Goal: Find specific page/section: Find specific page/section

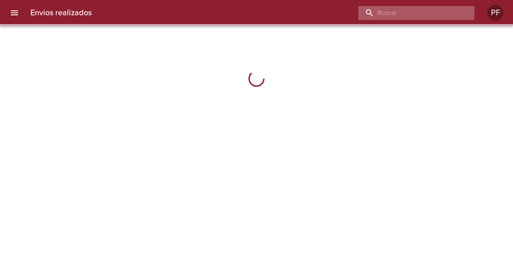
click at [428, 9] on input "buscar" at bounding box center [410, 13] width 103 height 14
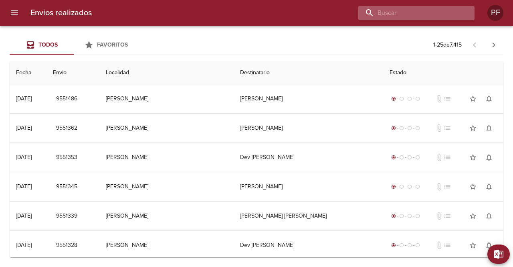
paste input "[PERSON_NAME]"
type input "[PERSON_NAME]"
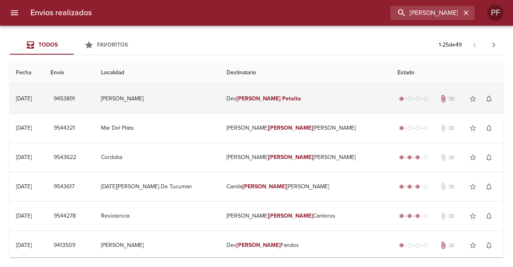
click at [282, 105] on td "Dev [PERSON_NAME]" at bounding box center [306, 98] width 172 height 29
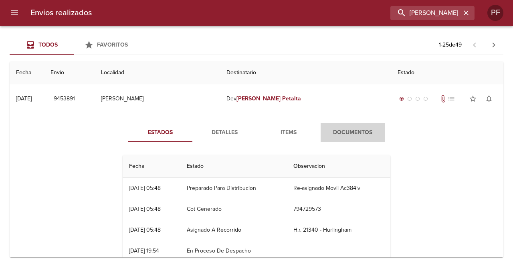
click at [344, 134] on span "Documentos" at bounding box center [353, 133] width 55 height 10
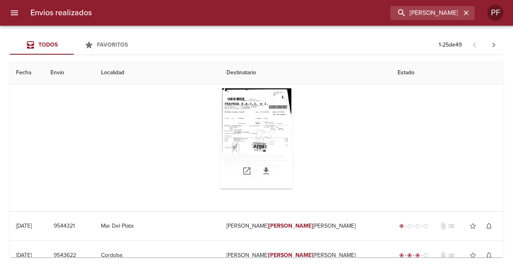
scroll to position [80, 0]
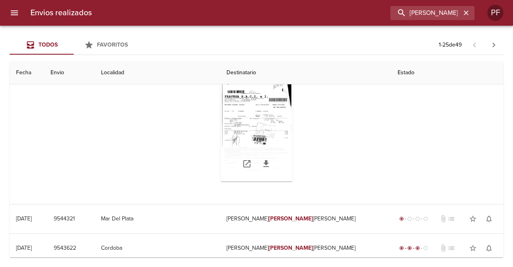
click at [249, 112] on div "Tabla de envíos del cliente" at bounding box center [257, 131] width 72 height 100
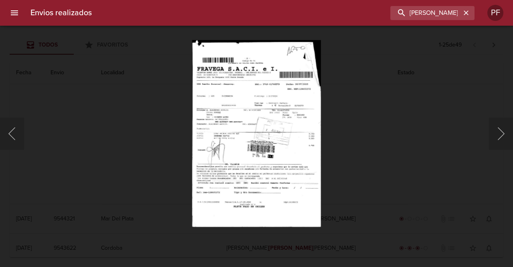
click at [240, 125] on img "Lightbox" at bounding box center [256, 133] width 129 height 187
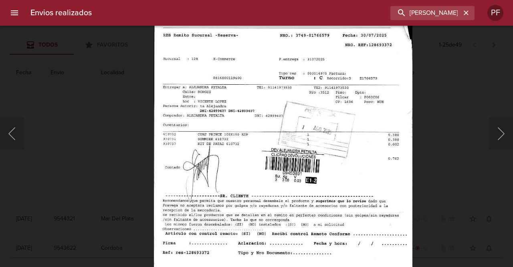
click at [74, 48] on div "Lightbox" at bounding box center [256, 133] width 513 height 267
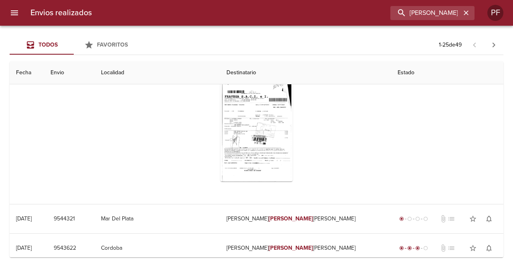
click at [186, 138] on div "Tabla de envíos del cliente" at bounding box center [257, 131] width 268 height 113
